Goal: Transaction & Acquisition: Purchase product/service

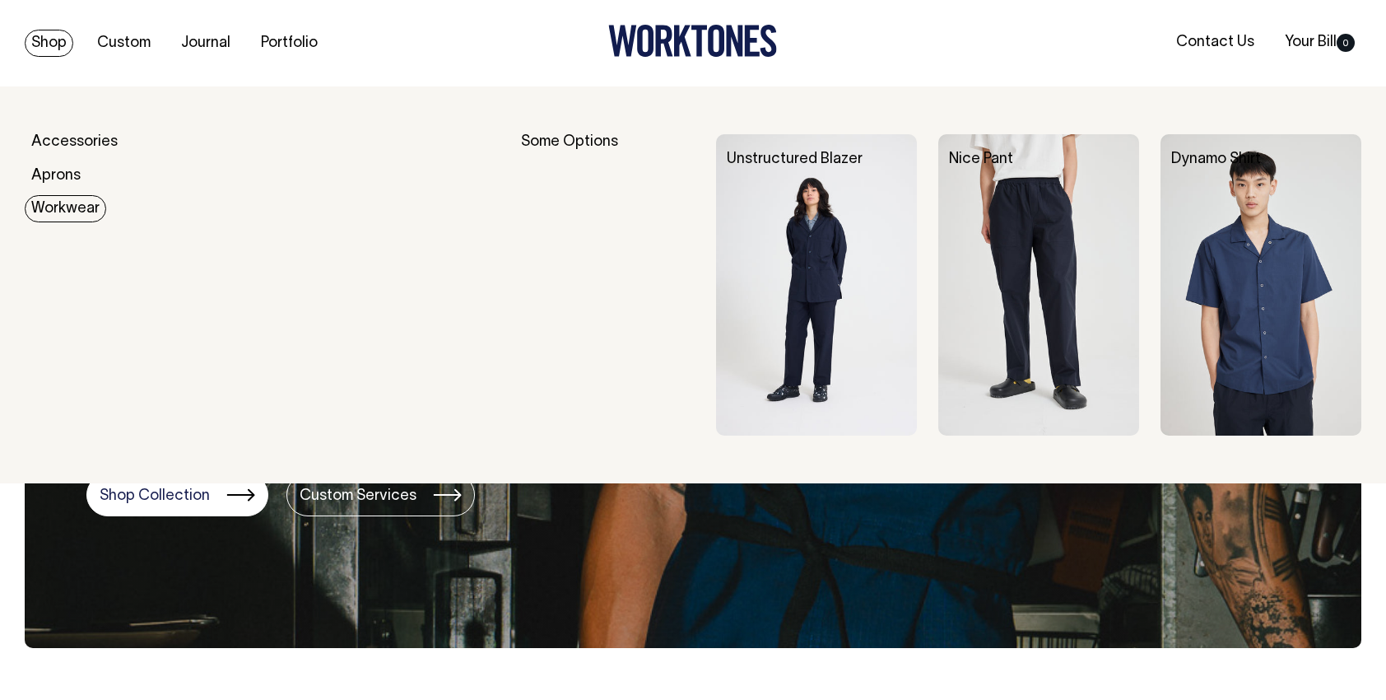
click at [63, 202] on link "Workwear" at bounding box center [65, 208] width 81 height 27
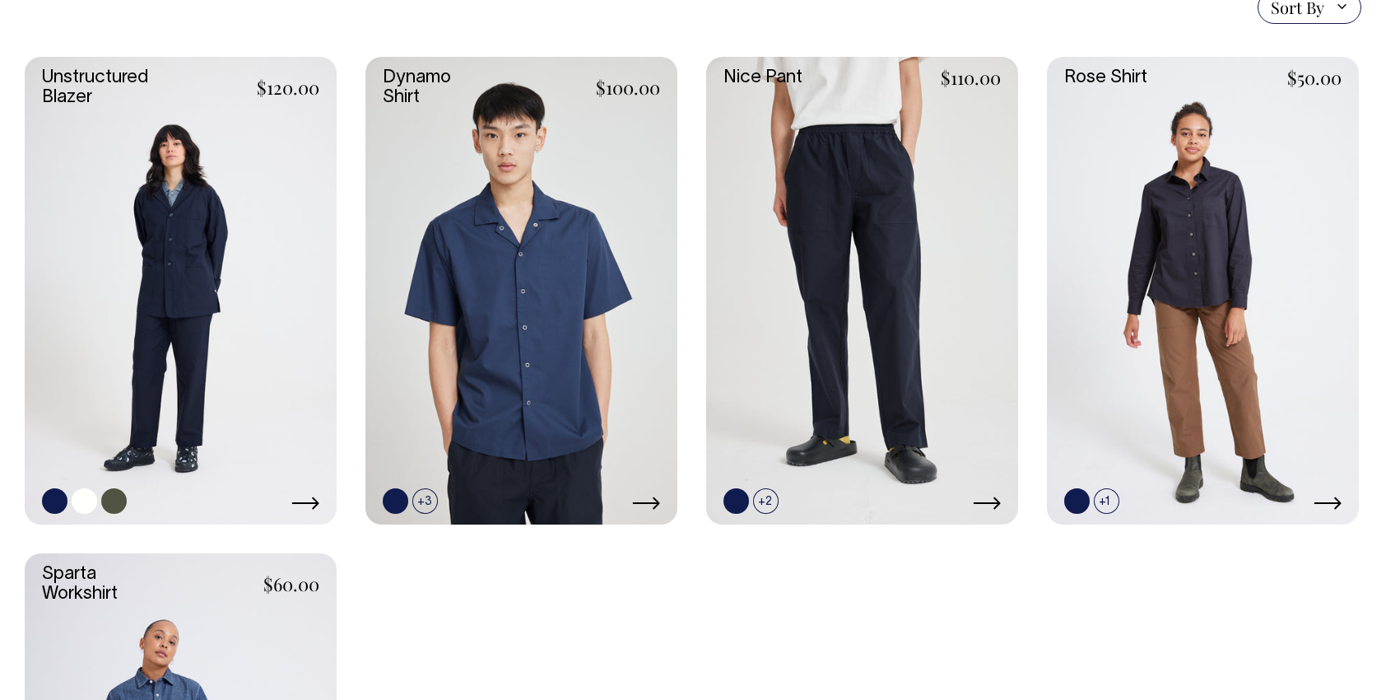
scroll to position [494, 0]
click at [317, 500] on icon at bounding box center [305, 503] width 27 height 12
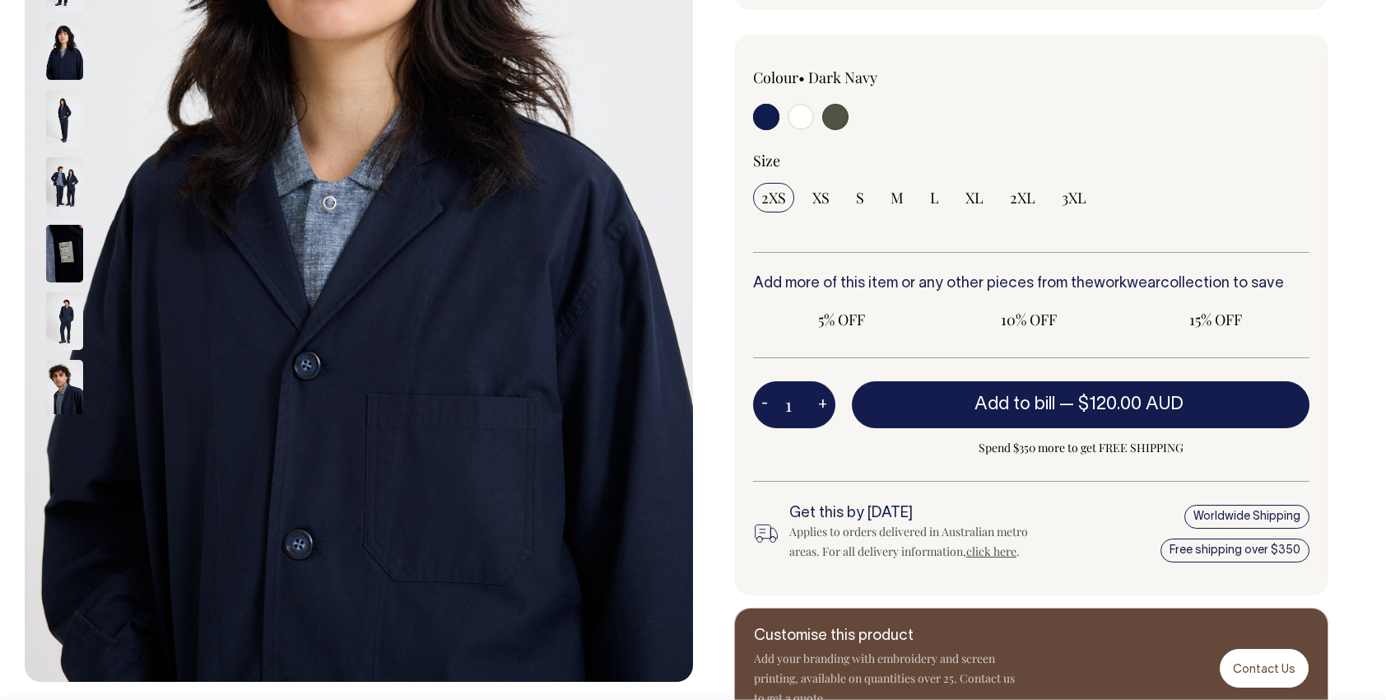
scroll to position [411, 0]
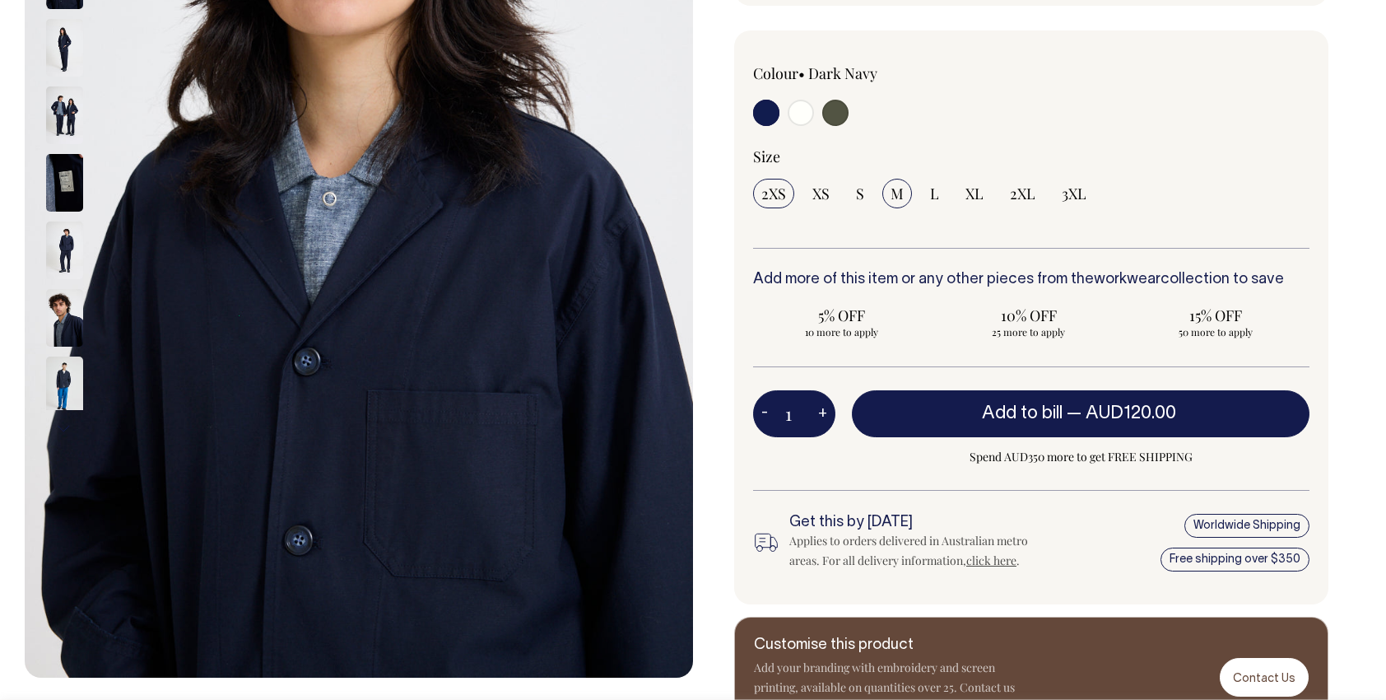
click at [903, 186] on input "M" at bounding box center [897, 194] width 30 height 30
radio input "true"
select select "M"
click at [69, 374] on img at bounding box center [64, 385] width 37 height 58
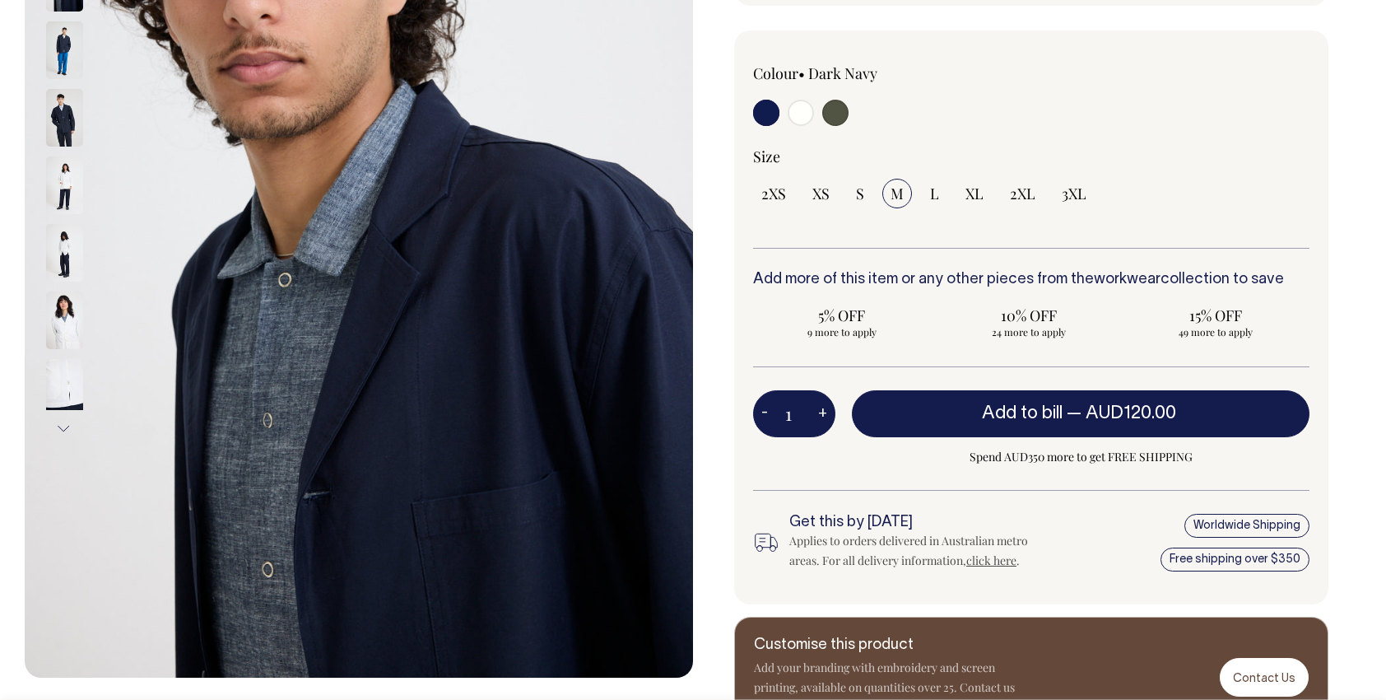
click at [58, 202] on img at bounding box center [64, 185] width 37 height 58
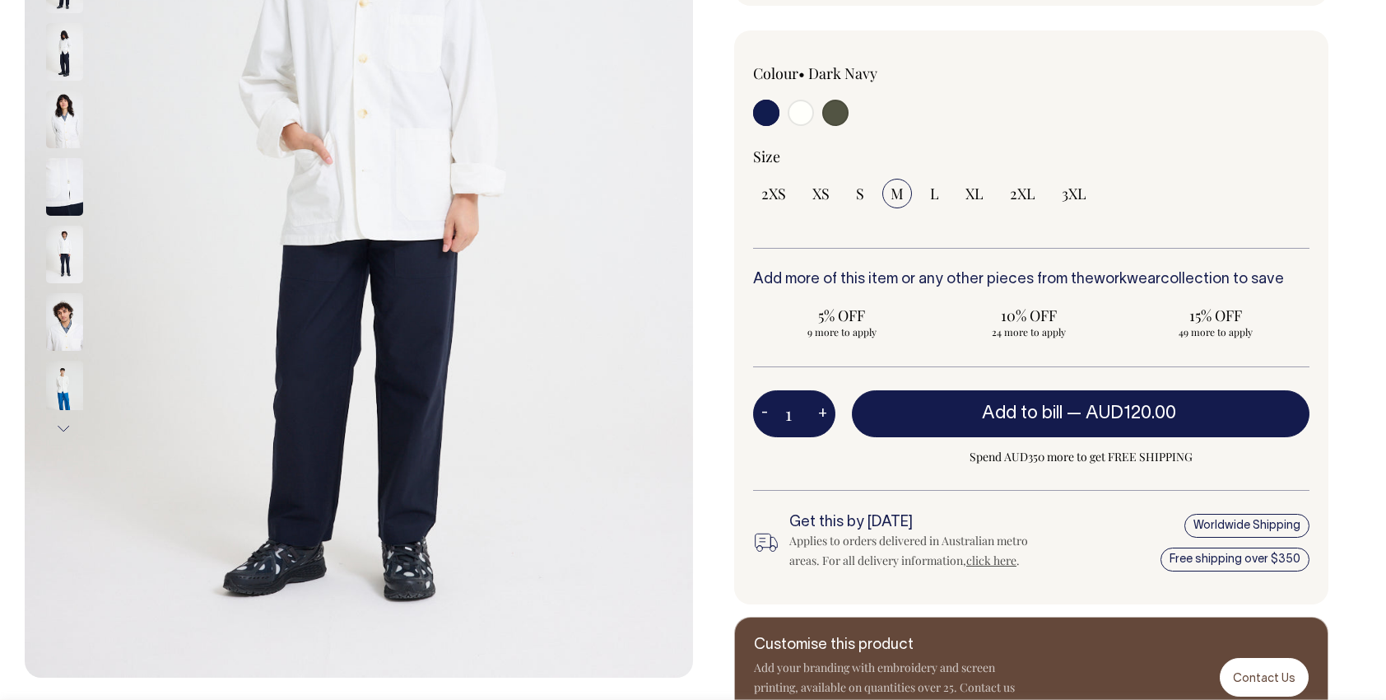
click at [59, 110] on div at bounding box center [86, 712] width 83 height 3682
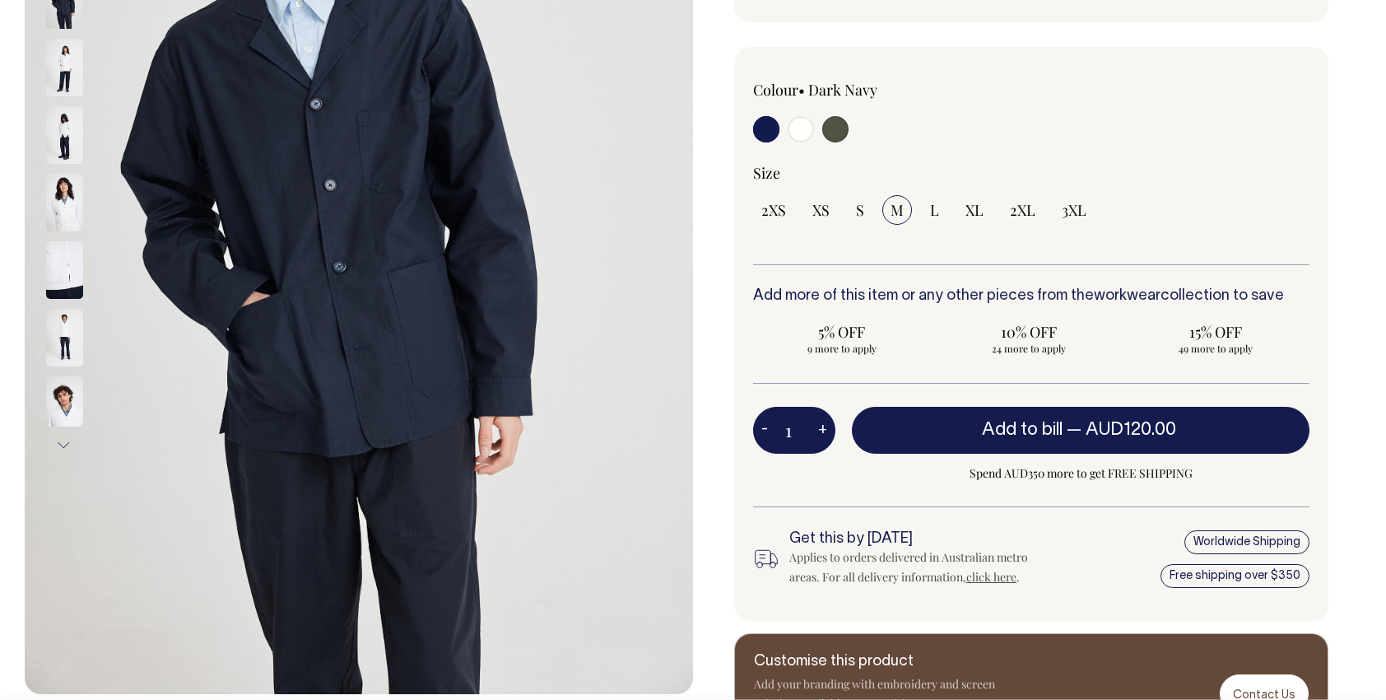
scroll to position [275, 0]
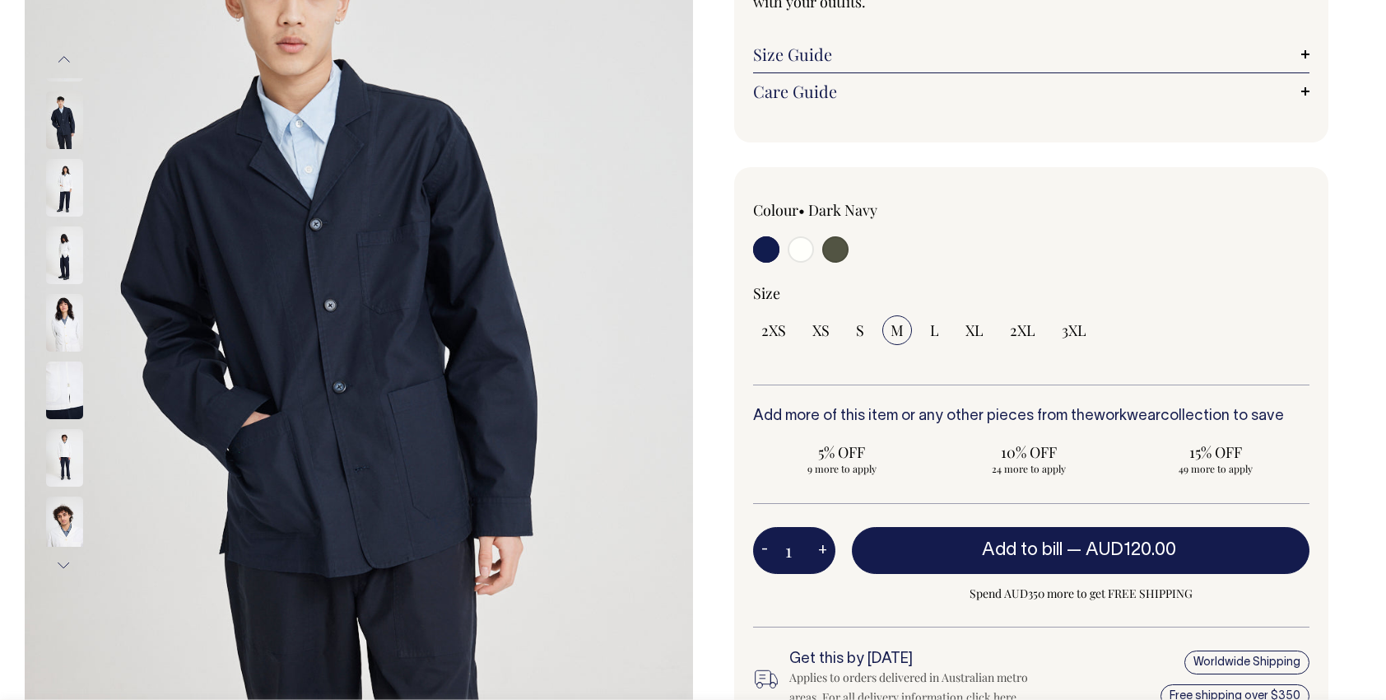
click at [55, 323] on img at bounding box center [64, 323] width 37 height 58
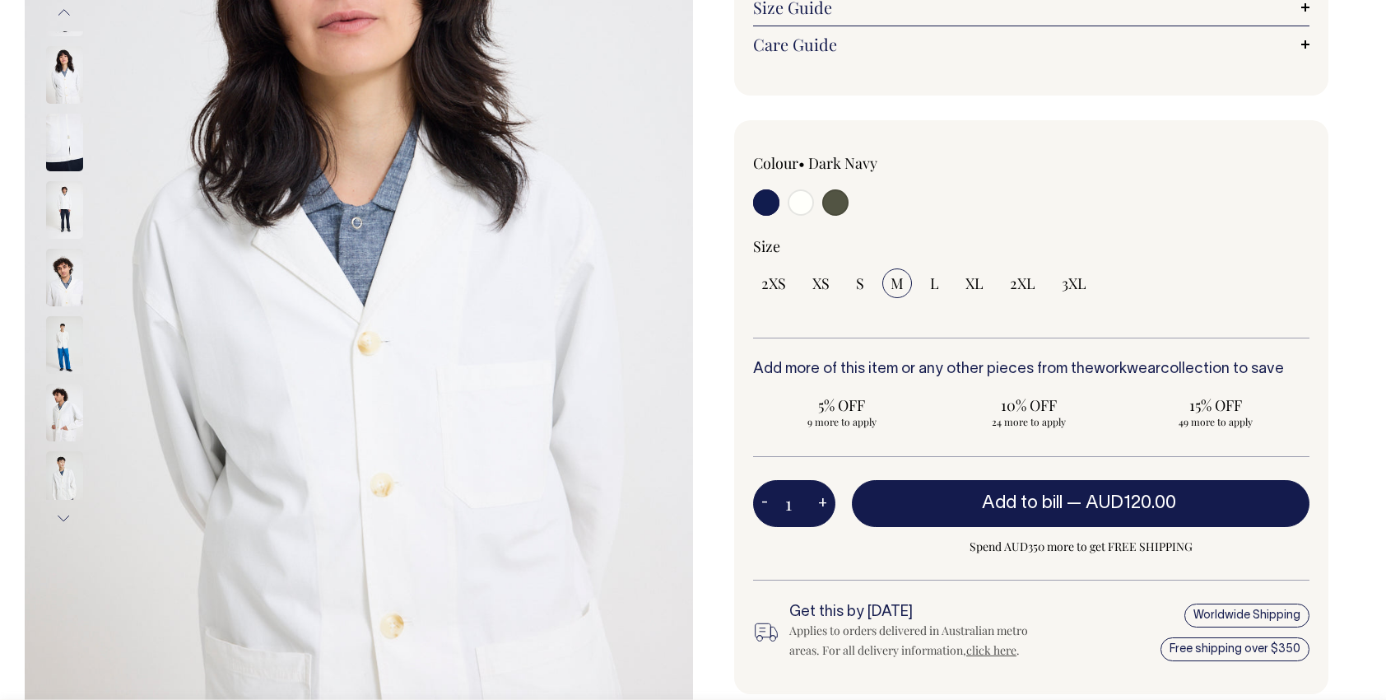
scroll to position [66, 0]
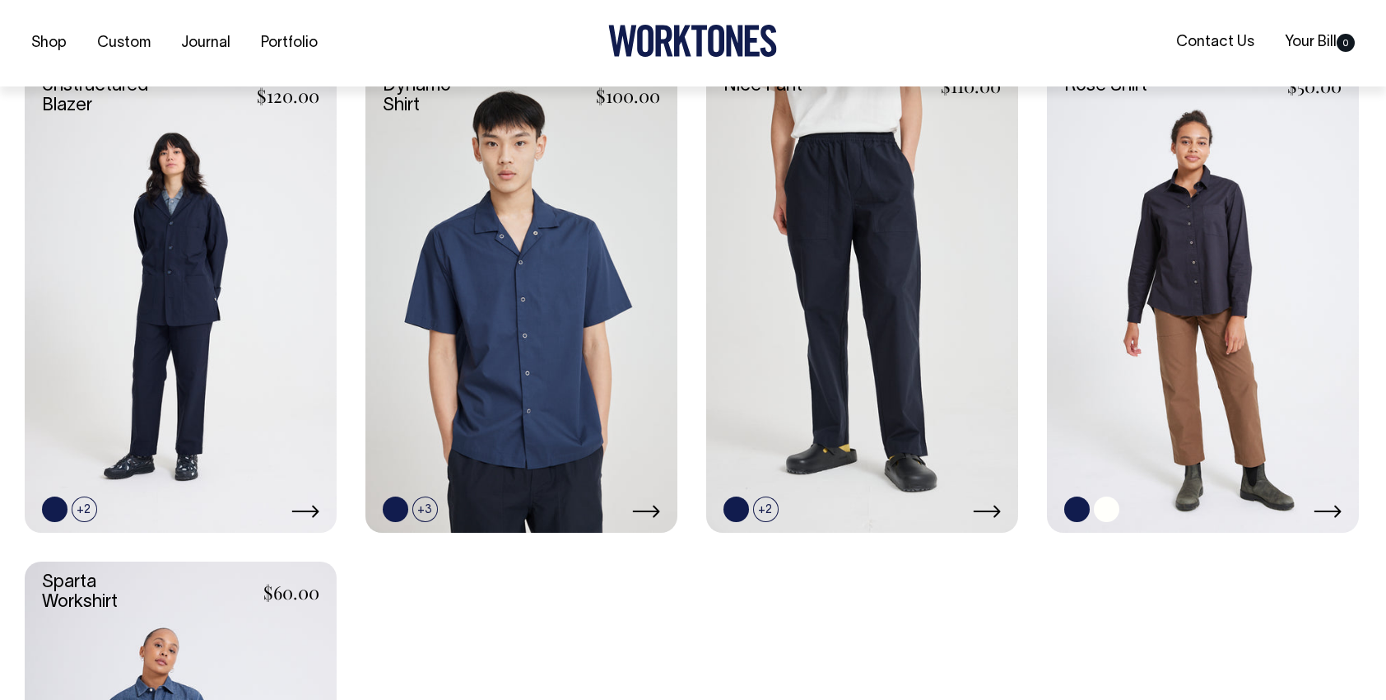
click at [1192, 287] on link at bounding box center [1203, 299] width 312 height 468
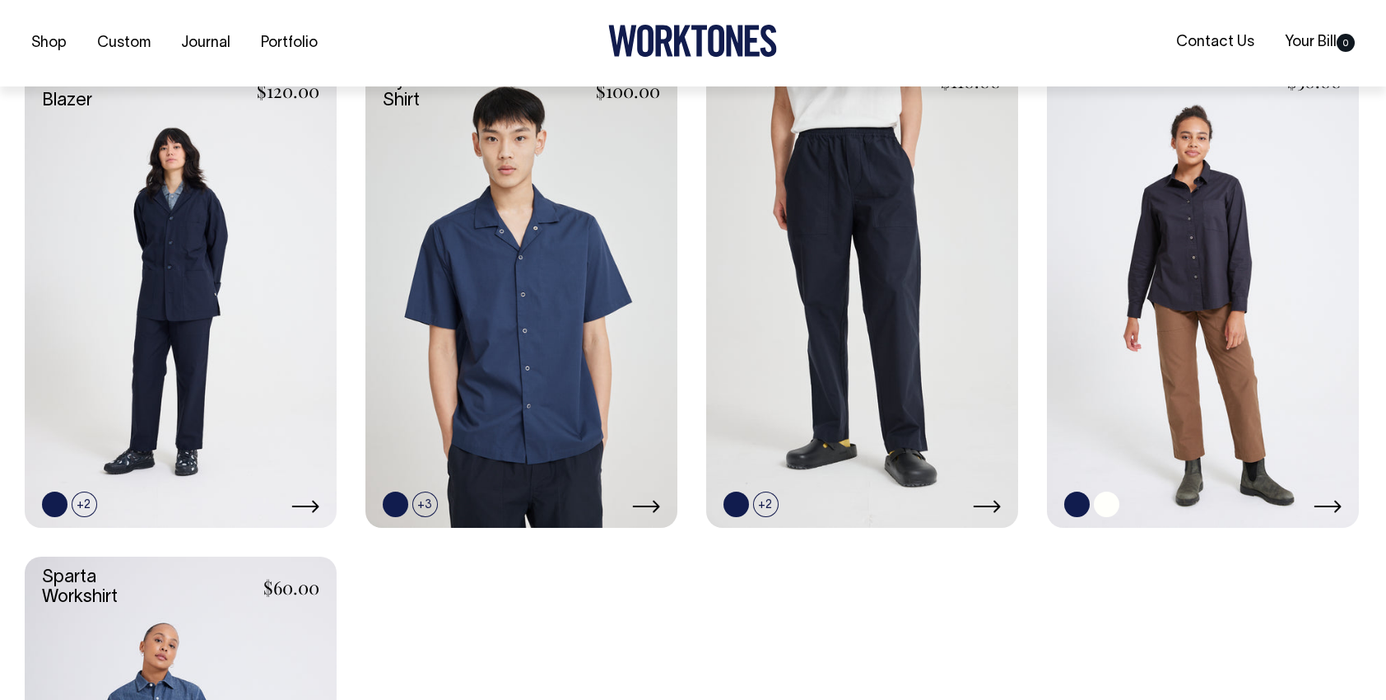
scroll to position [492, 0]
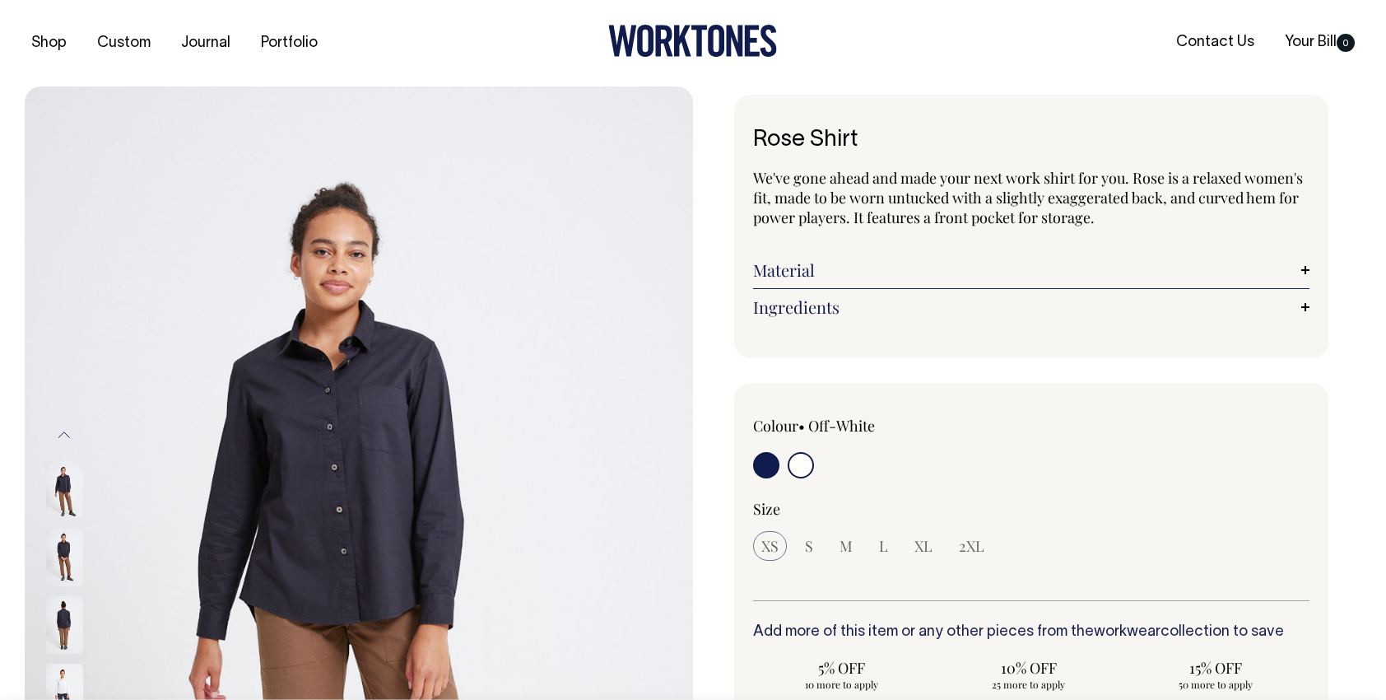
click at [811, 459] on input "radio" at bounding box center [801, 465] width 26 height 26
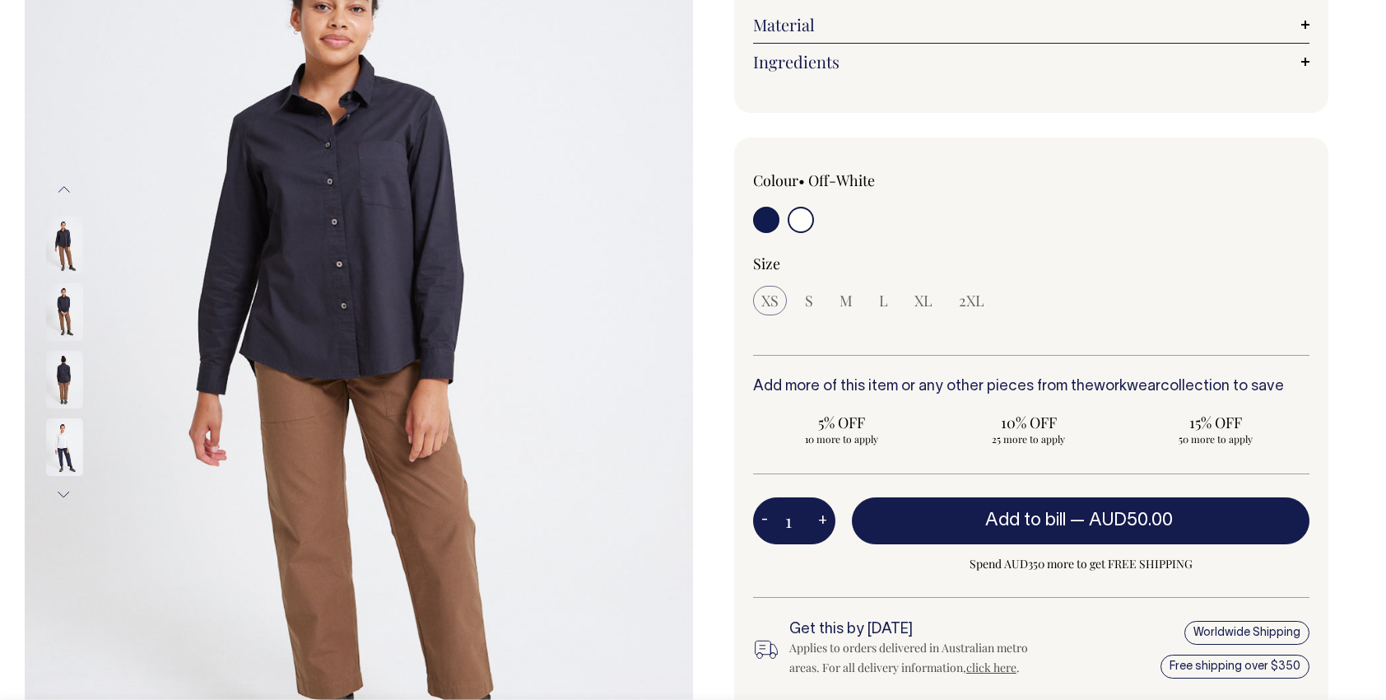
click at [790, 225] on input "radio" at bounding box center [801, 220] width 26 height 26
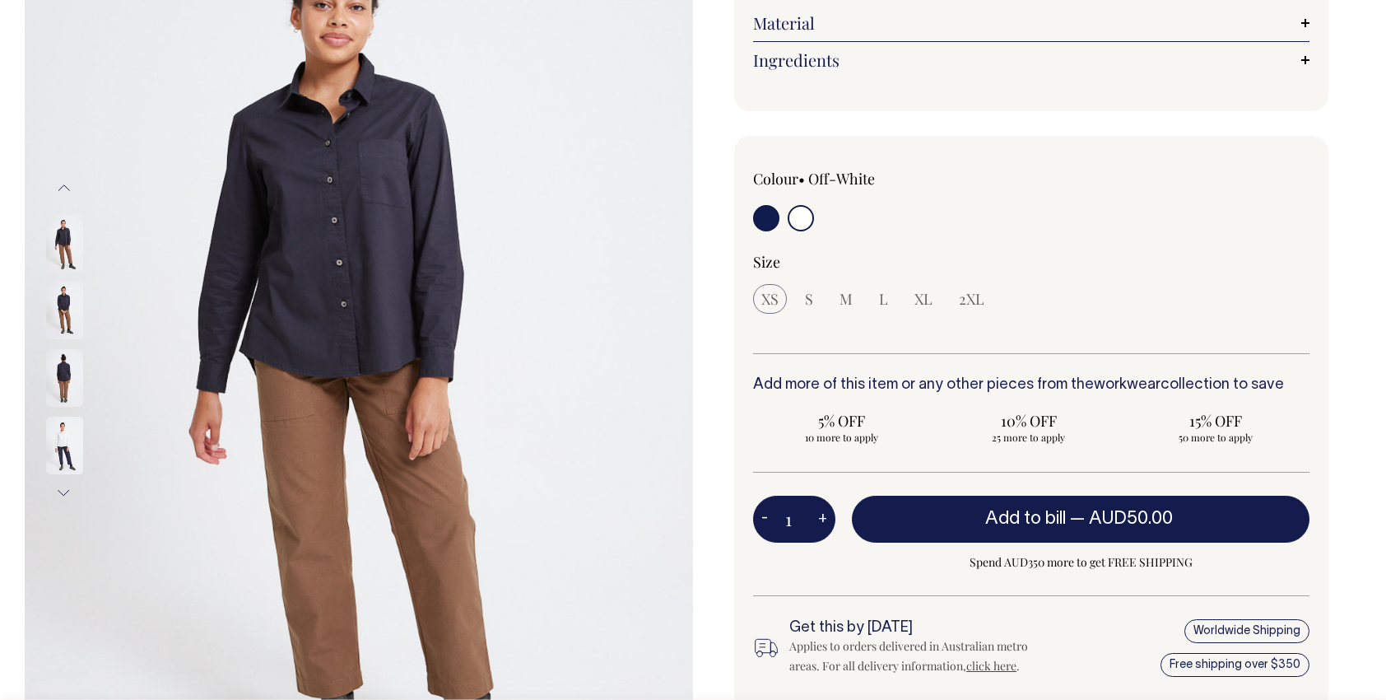
click at [816, 197] on div "Colour • Off-White" at bounding box center [864, 202] width 222 height 67
click at [803, 209] on input "radio" at bounding box center [801, 218] width 26 height 26
click at [762, 219] on input "radio" at bounding box center [766, 218] width 26 height 26
radio input "true"
radio input "false"
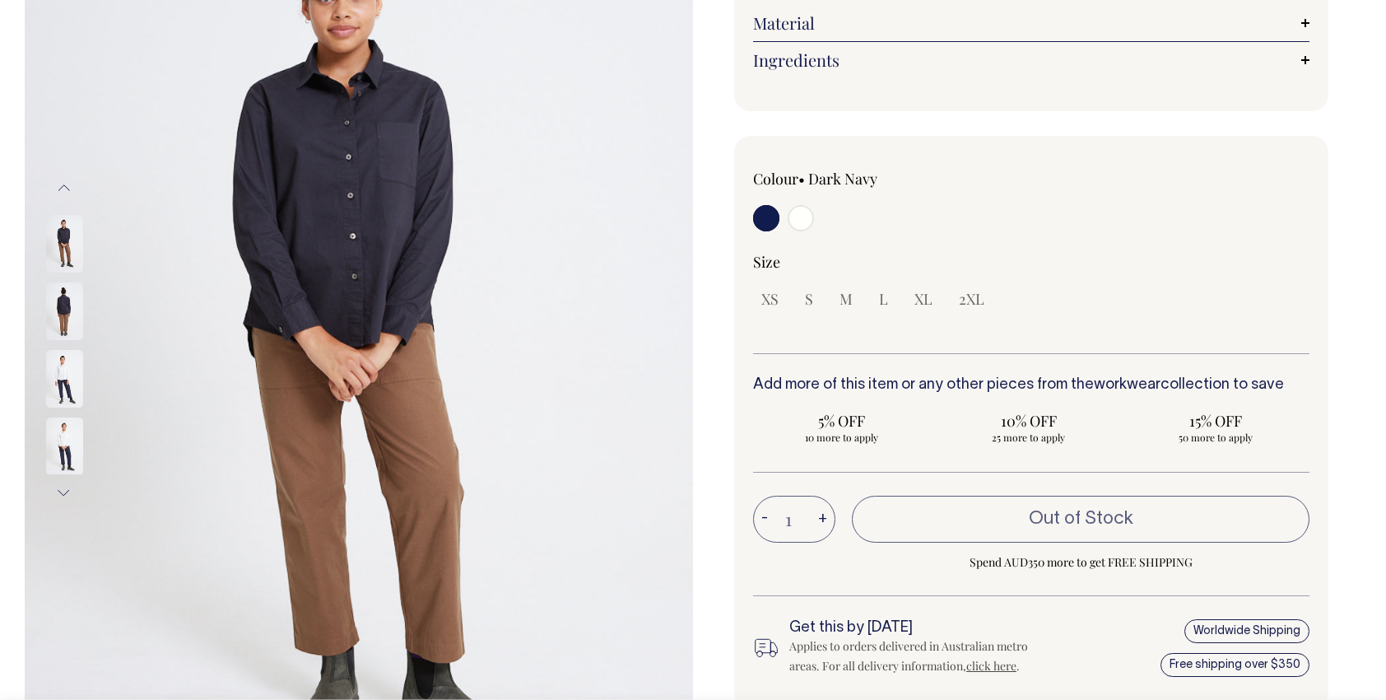
click at [798, 220] on input "radio" at bounding box center [801, 218] width 26 height 26
radio input "true"
select select "Off-White"
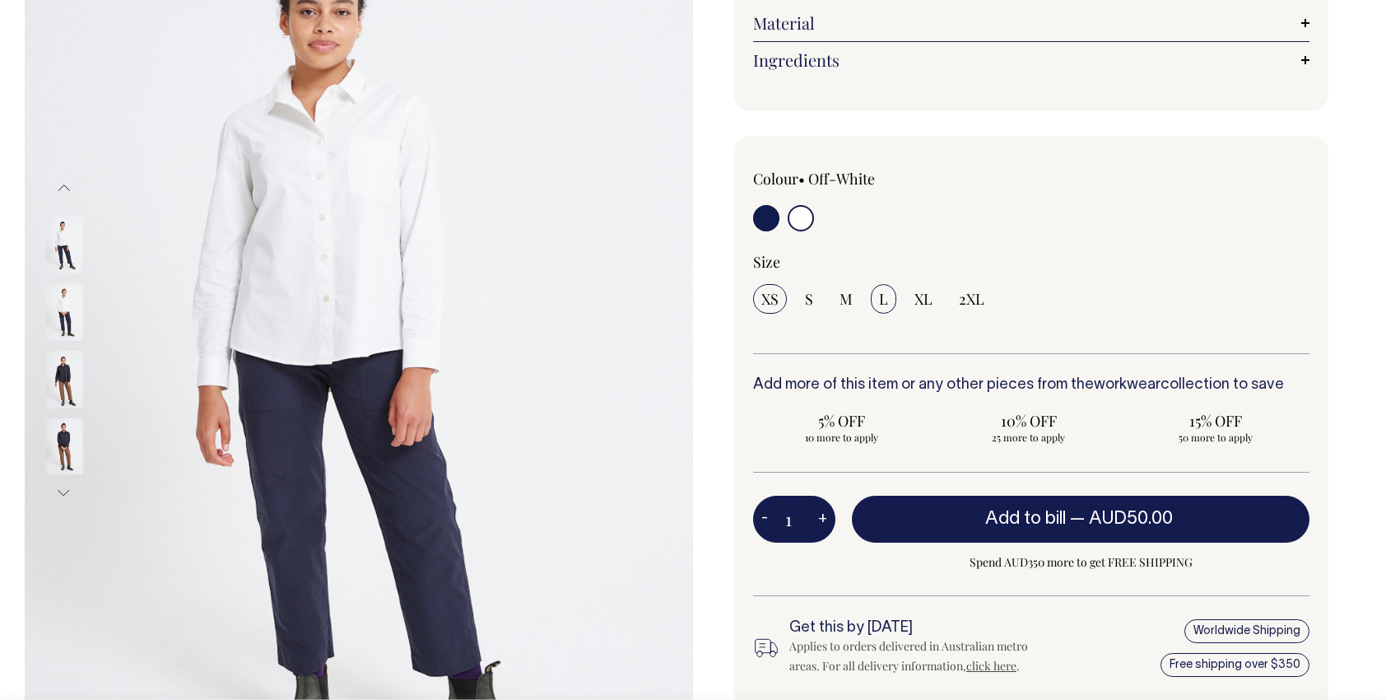
click at [876, 301] on input "L" at bounding box center [884, 299] width 26 height 30
radio input "true"
select select "L"
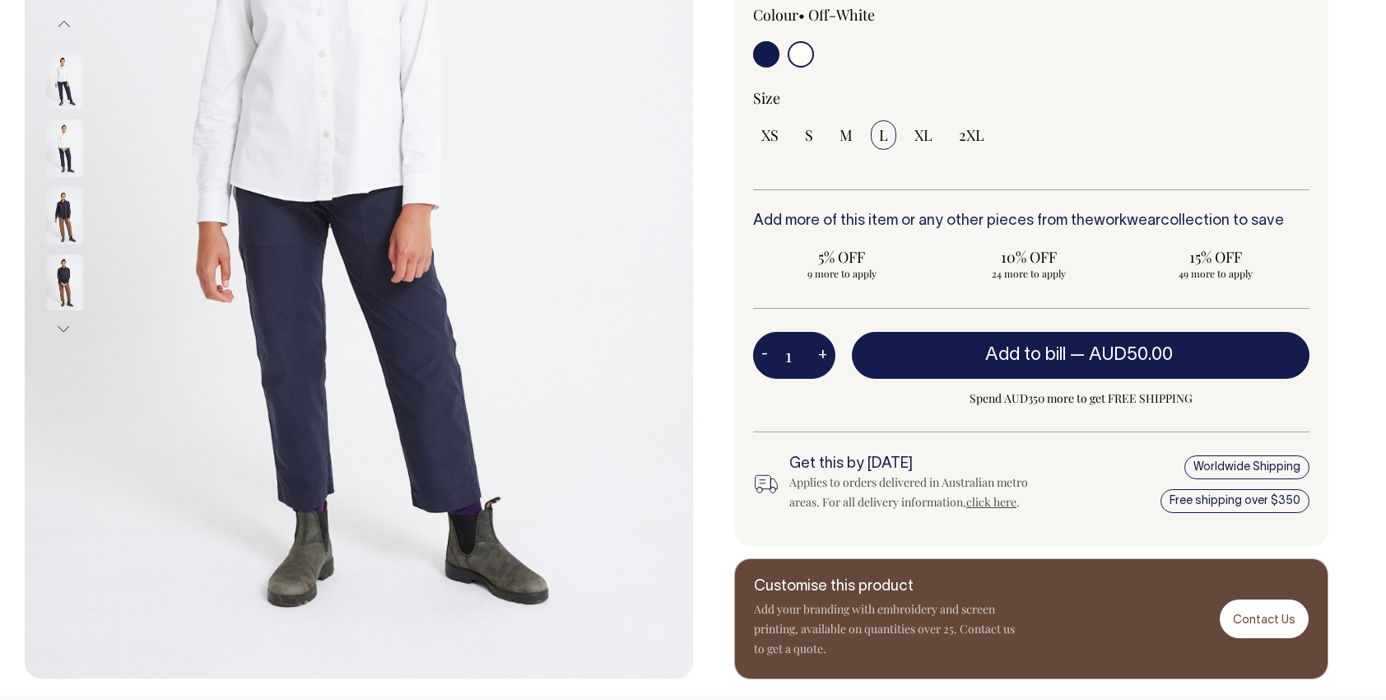
scroll to position [411, 0]
